Goal: Task Accomplishment & Management: Complete application form

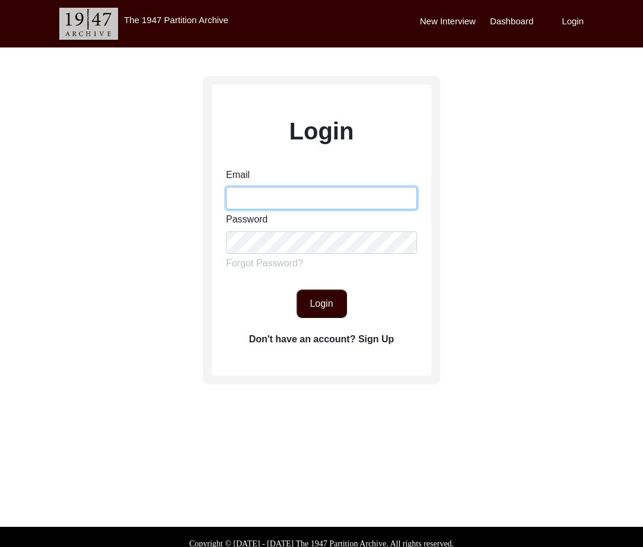
drag, startPoint x: 372, startPoint y: 195, endPoint x: 370, endPoint y: 205, distance: 10.1
click at [372, 195] on input "Email" at bounding box center [321, 198] width 191 height 23
type input "[EMAIL_ADDRESS][DOMAIN_NAME]"
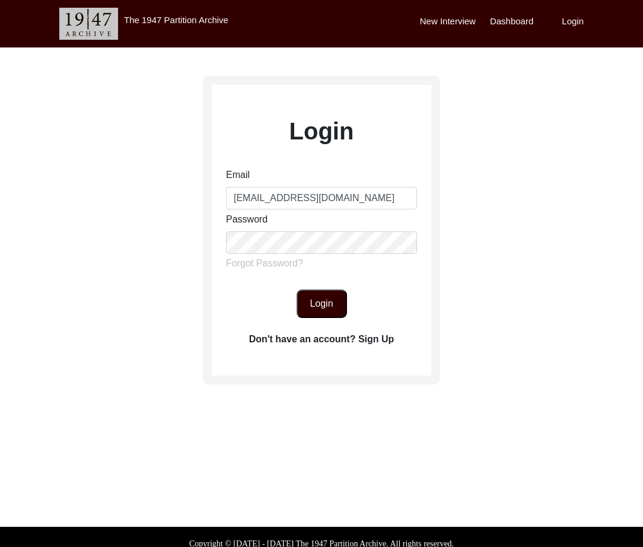
click at [337, 299] on button "Login" at bounding box center [321, 303] width 50 height 28
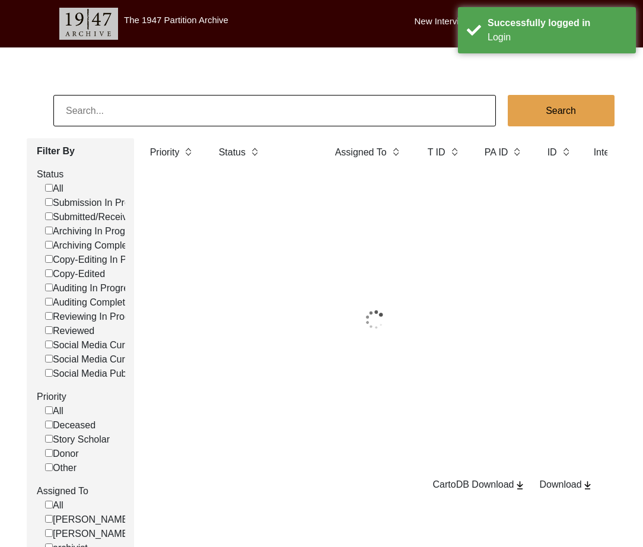
click at [226, 113] on input at bounding box center [274, 110] width 442 height 31
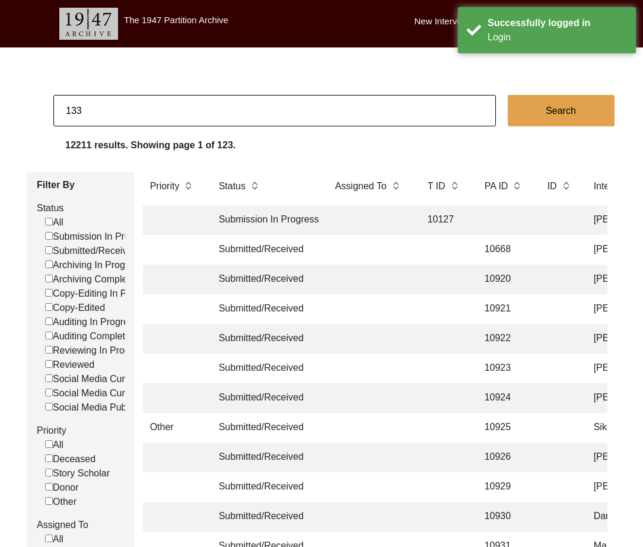
type input "133"
checkbox input "false"
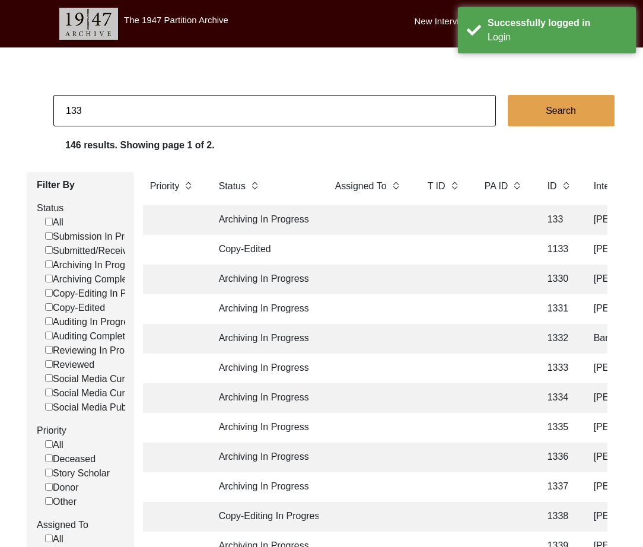
click at [331, 225] on td at bounding box center [369, 220] width 83 height 30
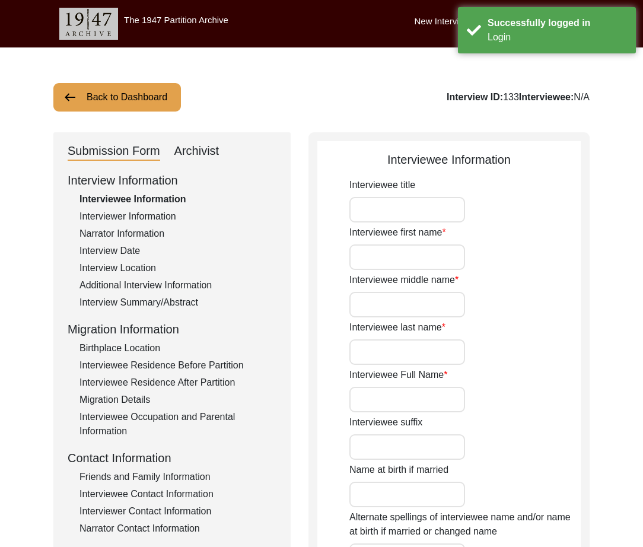
type input "[PERSON_NAME]"
type input "[DATE]"
type input "[DEMOGRAPHIC_DATA]"
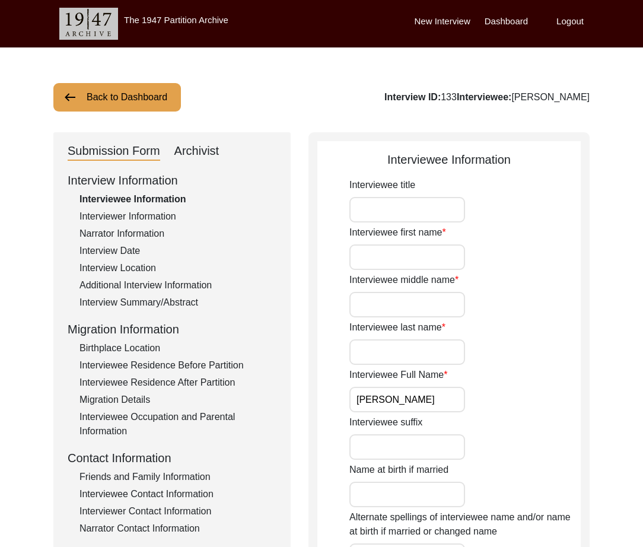
click at [136, 216] on div "Interviewer Information" at bounding box center [177, 216] width 197 height 14
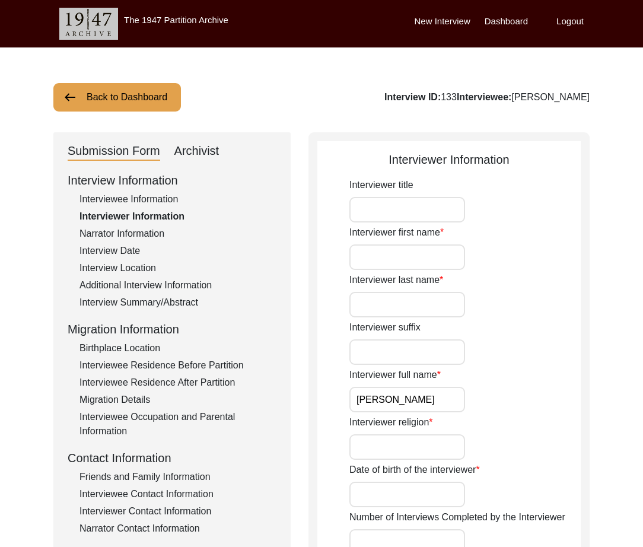
click at [140, 290] on div "Additional Interview Information" at bounding box center [177, 285] width 197 height 14
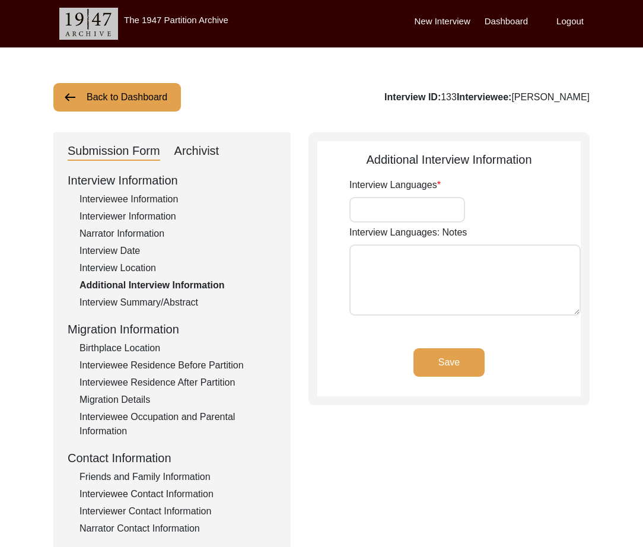
click at [142, 305] on div "Interview Summary/Abstract" at bounding box center [177, 302] width 197 height 14
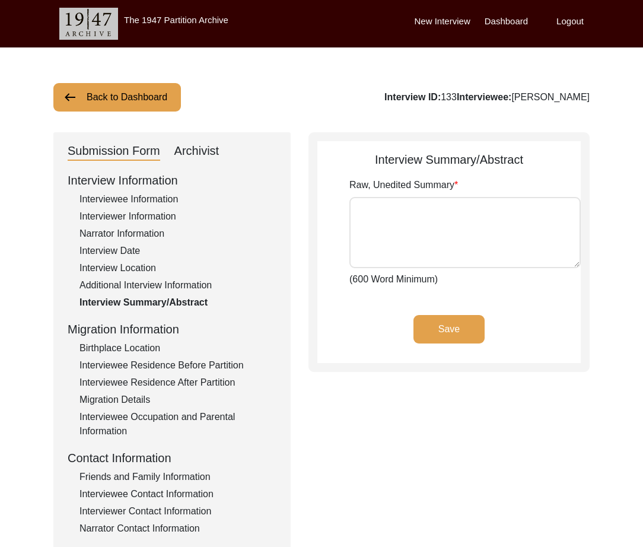
type textarea "[PERSON_NAME] is a religious leader from Nanaksar. He wasn’t displaced because …"
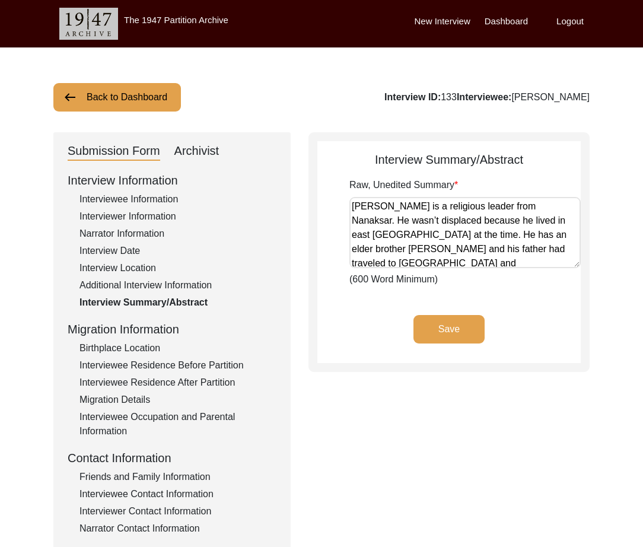
click at [116, 255] on div "Interview Date" at bounding box center [177, 251] width 197 height 14
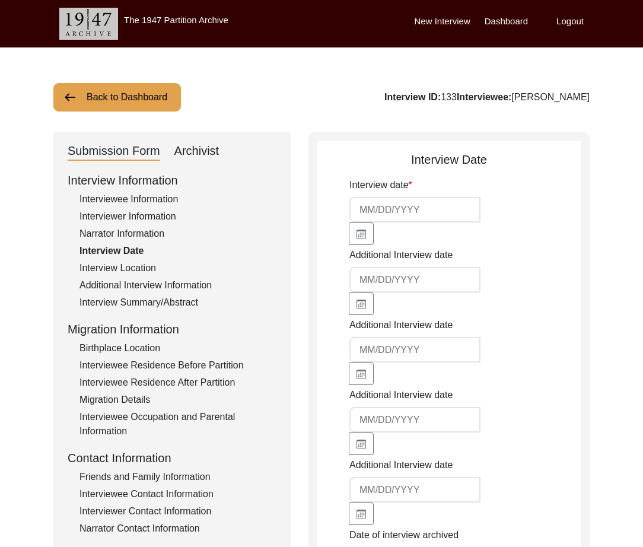
type input "[DATE]"
click at [119, 266] on div "Interview Location" at bounding box center [177, 268] width 197 height 14
